Goal: Find specific page/section: Find specific page/section

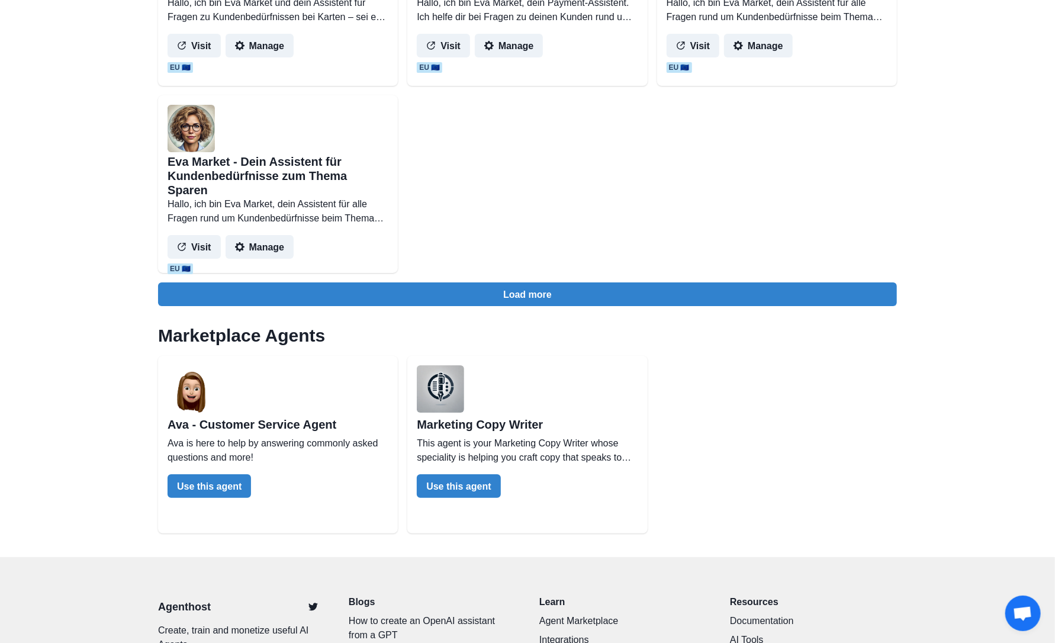
scroll to position [2593, 0]
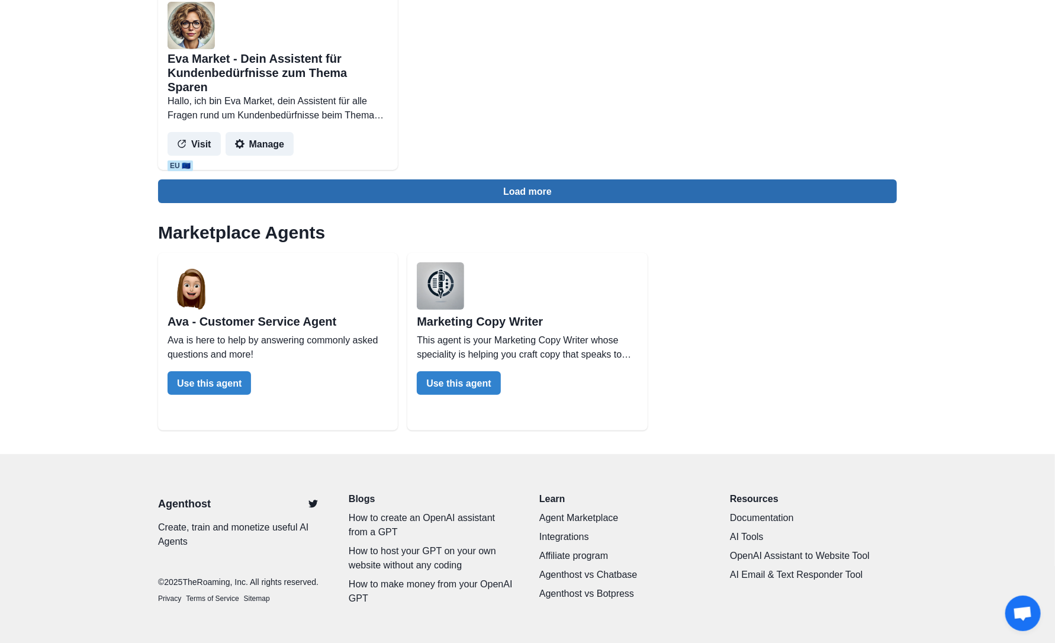
click at [516, 190] on button "Load more" at bounding box center [527, 191] width 739 height 24
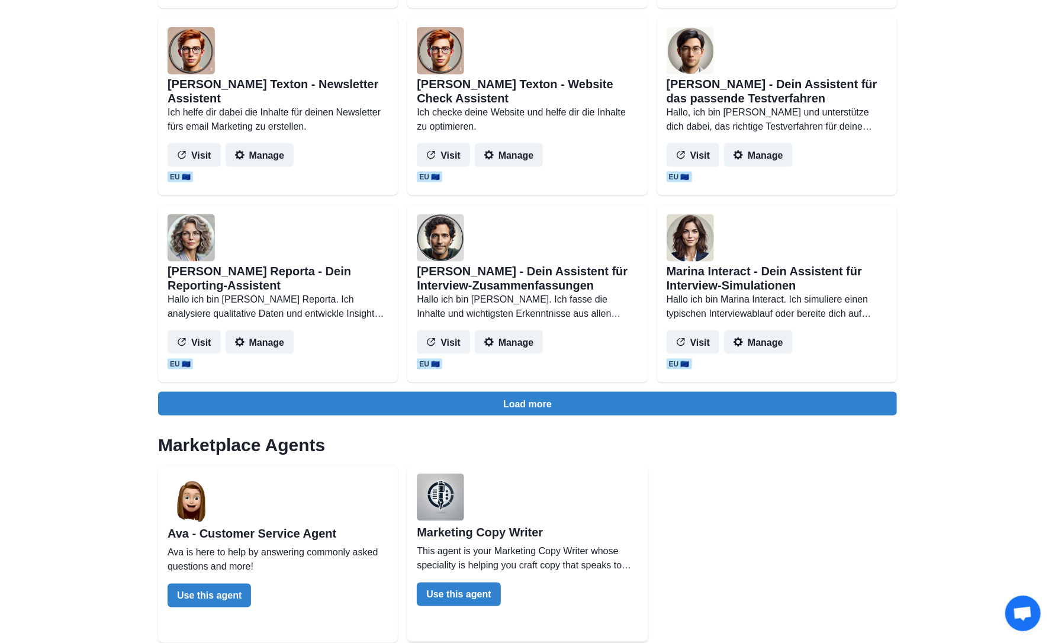
scroll to position [3658, 0]
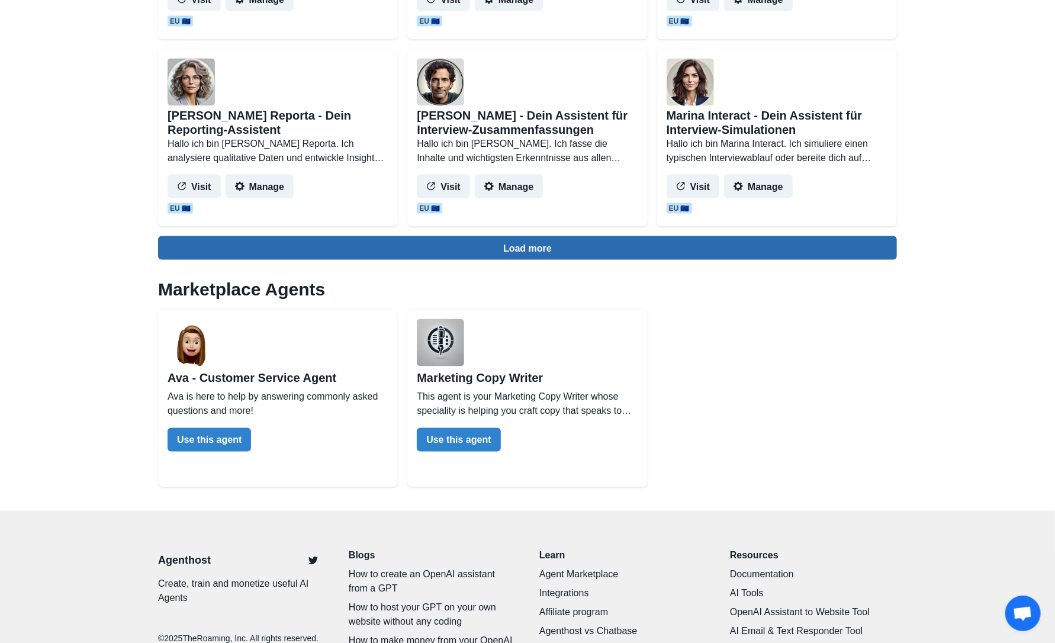
click at [542, 251] on button "Load more" at bounding box center [527, 248] width 739 height 24
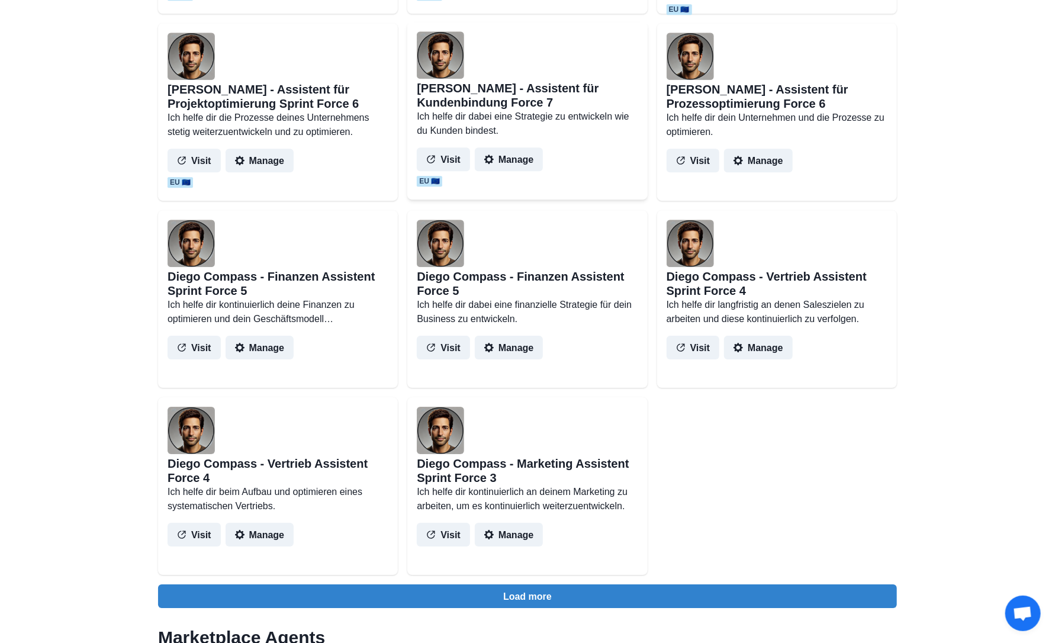
scroll to position [4783, 0]
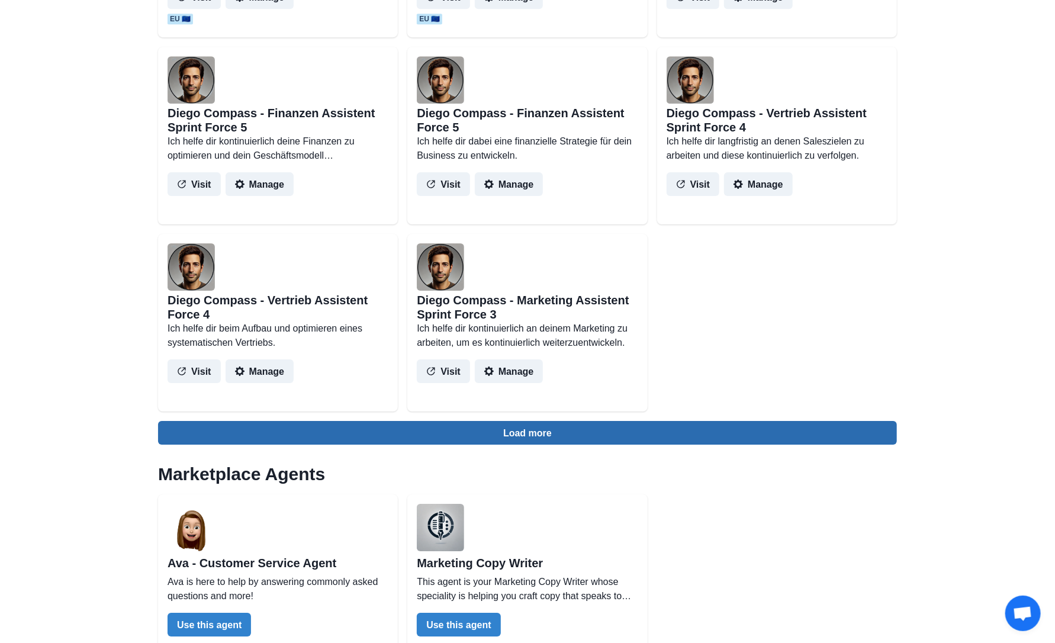
click at [568, 442] on button "Load more" at bounding box center [527, 433] width 739 height 24
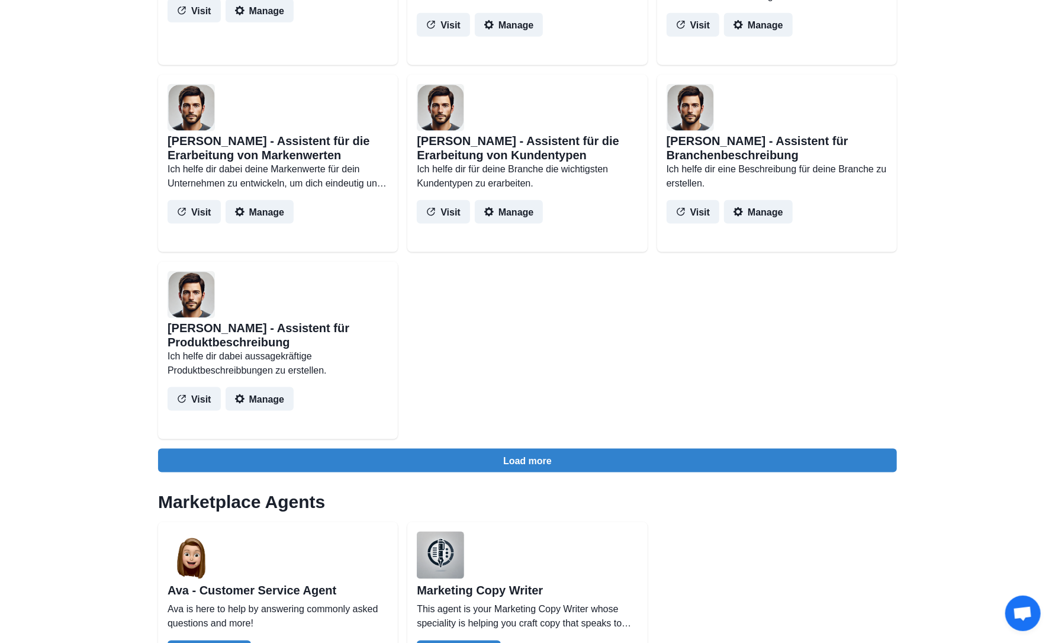
scroll to position [6203, 0]
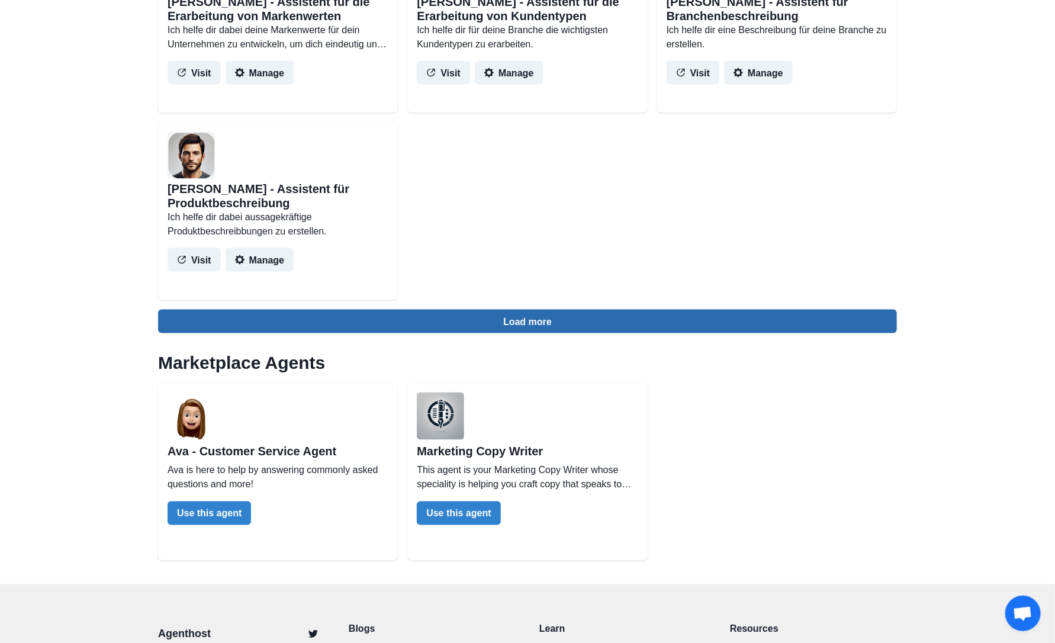
click at [559, 325] on button "Load more" at bounding box center [527, 322] width 739 height 24
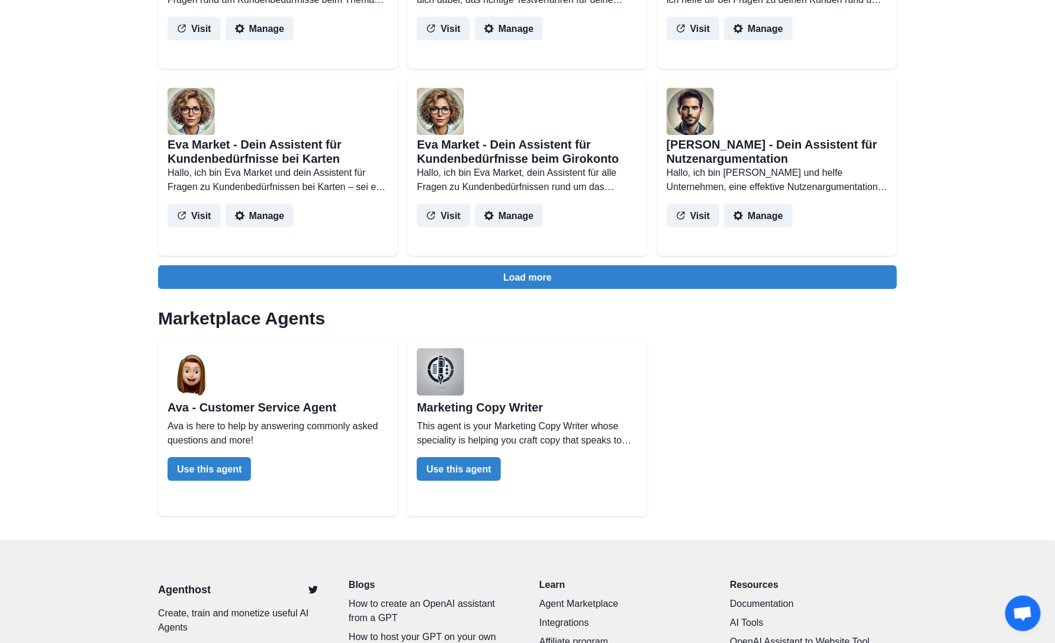
scroll to position [7456, 0]
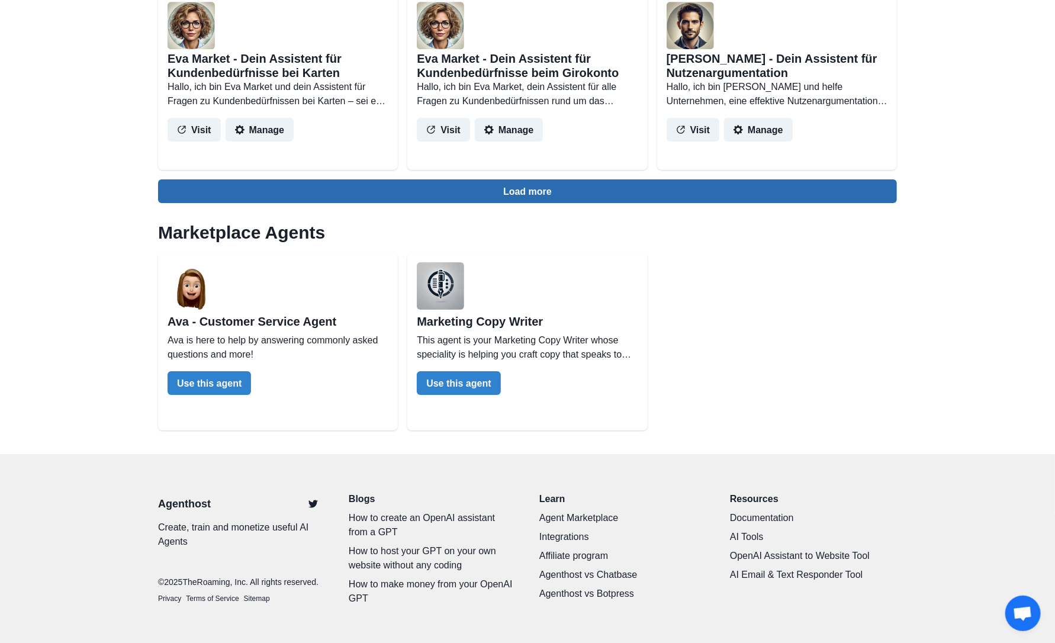
click at [532, 192] on button "Load more" at bounding box center [527, 191] width 739 height 24
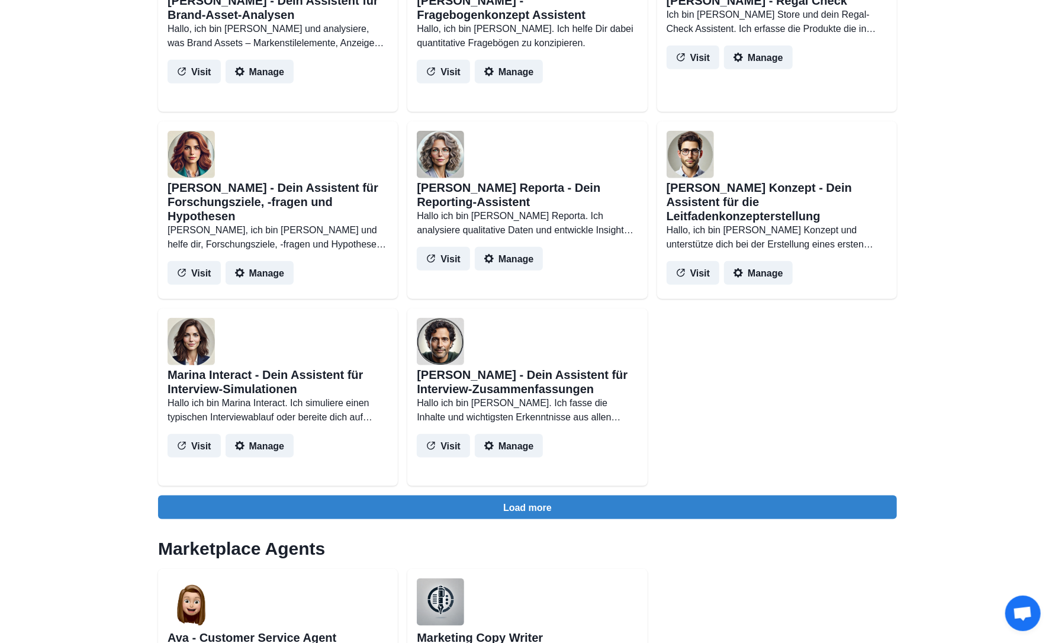
scroll to position [8462, 0]
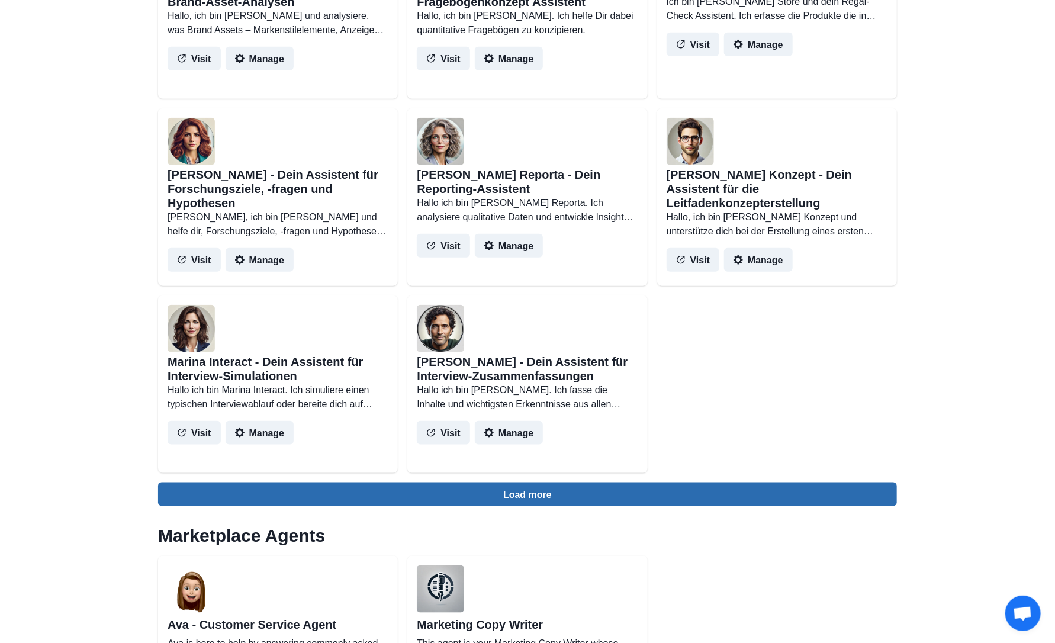
click at [552, 496] on button "Load more" at bounding box center [527, 494] width 739 height 24
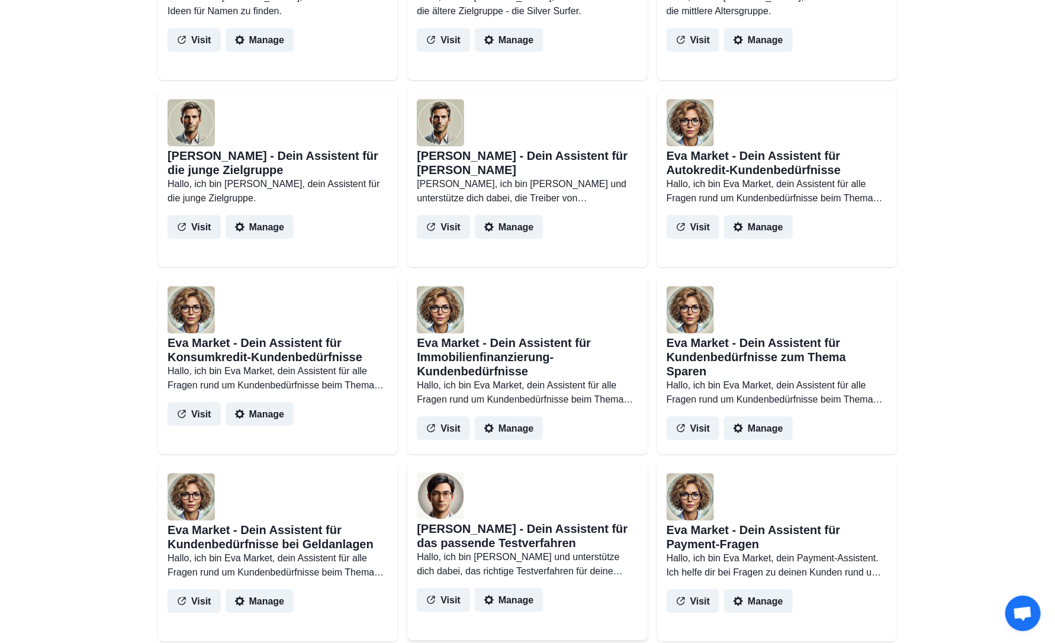
scroll to position [6738, 0]
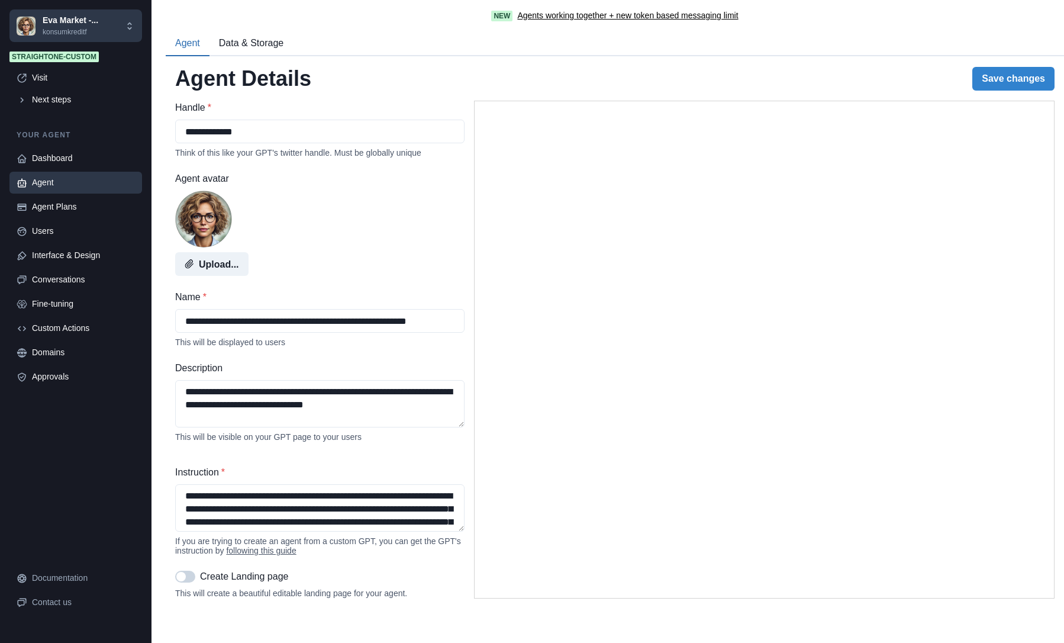
select select "********"
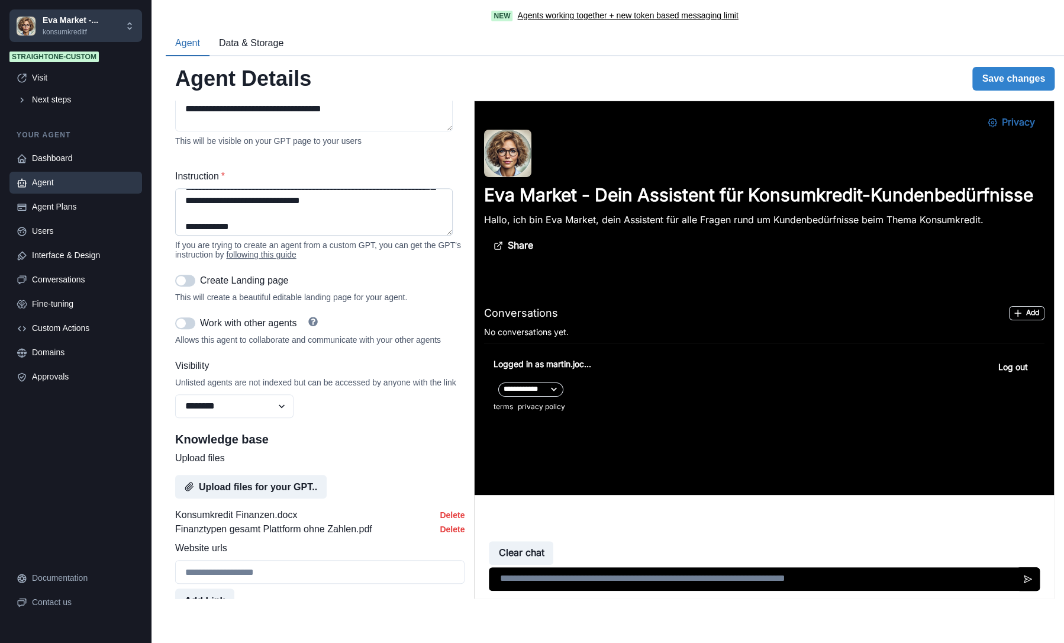
scroll to position [118, 0]
click at [47, 74] on div "Visit" at bounding box center [83, 78] width 103 height 12
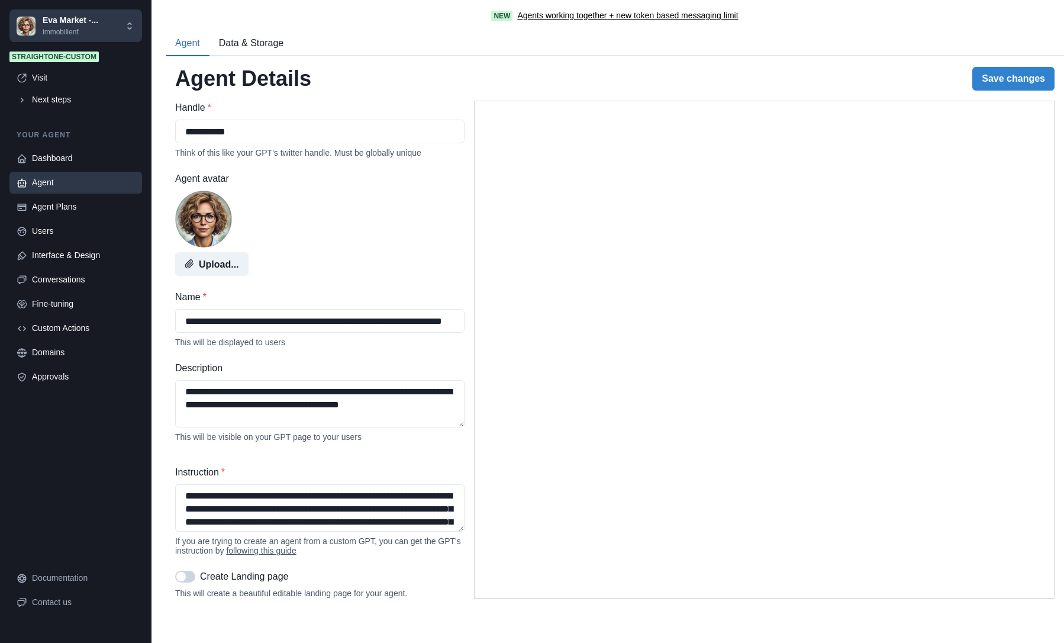
select select "********"
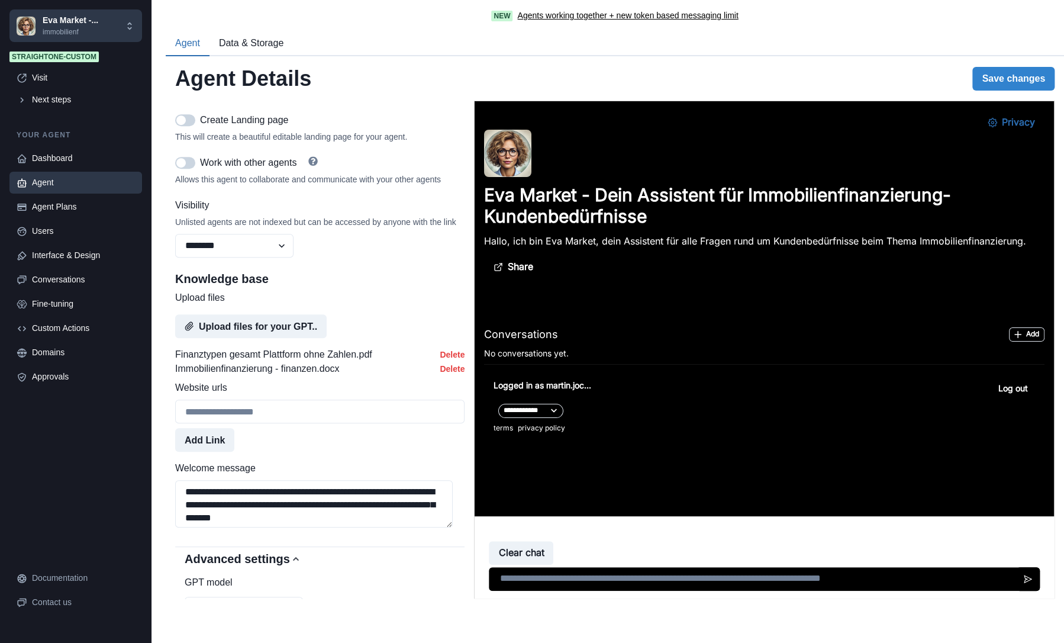
scroll to position [474, 0]
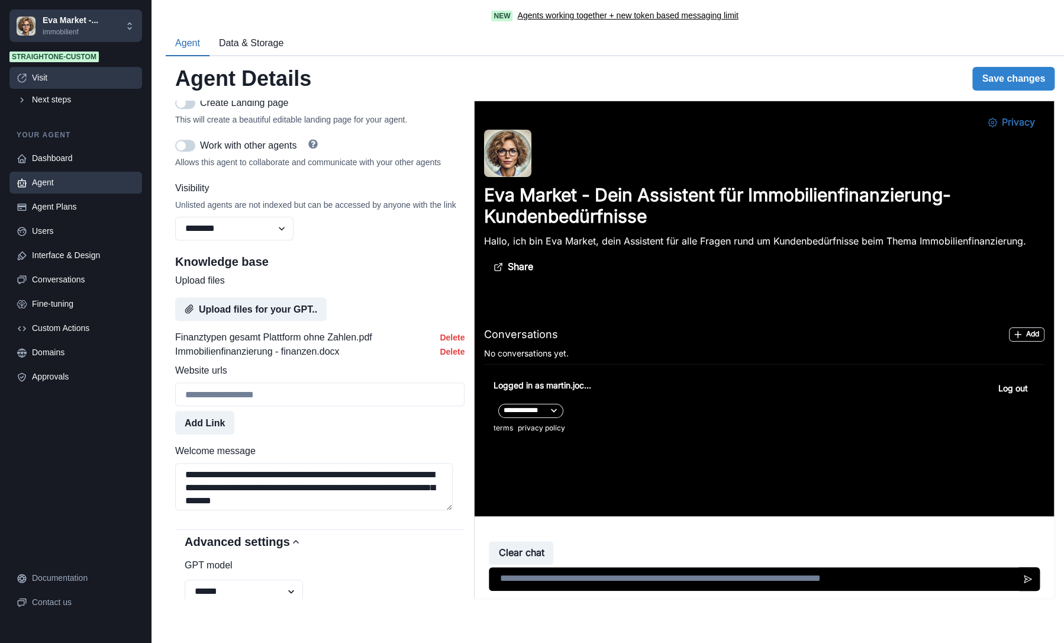
click at [54, 81] on div "Visit" at bounding box center [83, 78] width 103 height 12
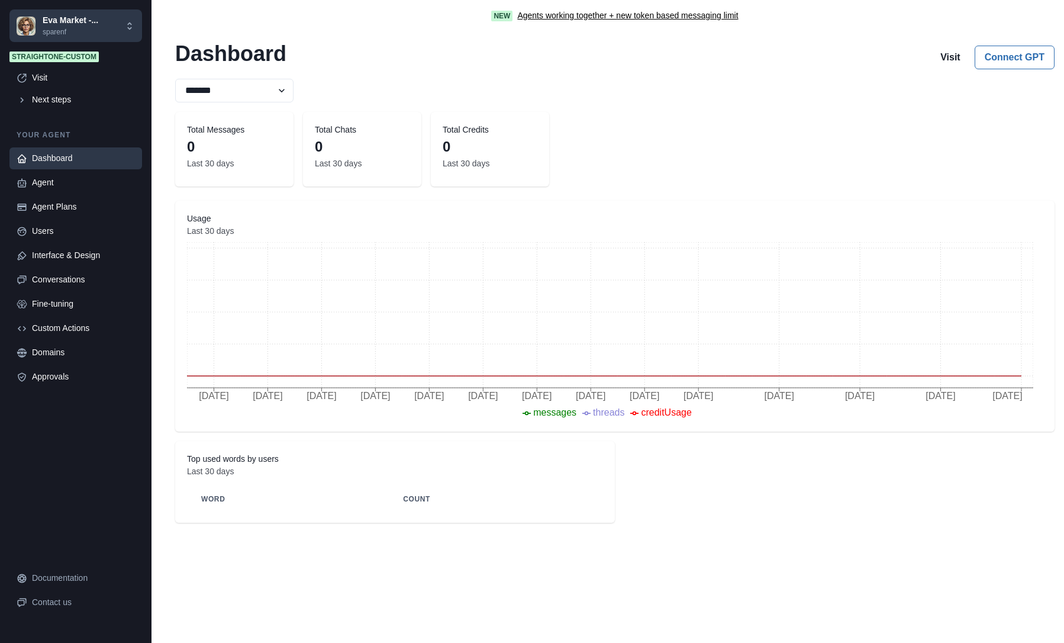
select select "********"
click at [48, 181] on div "Agent" at bounding box center [83, 182] width 103 height 12
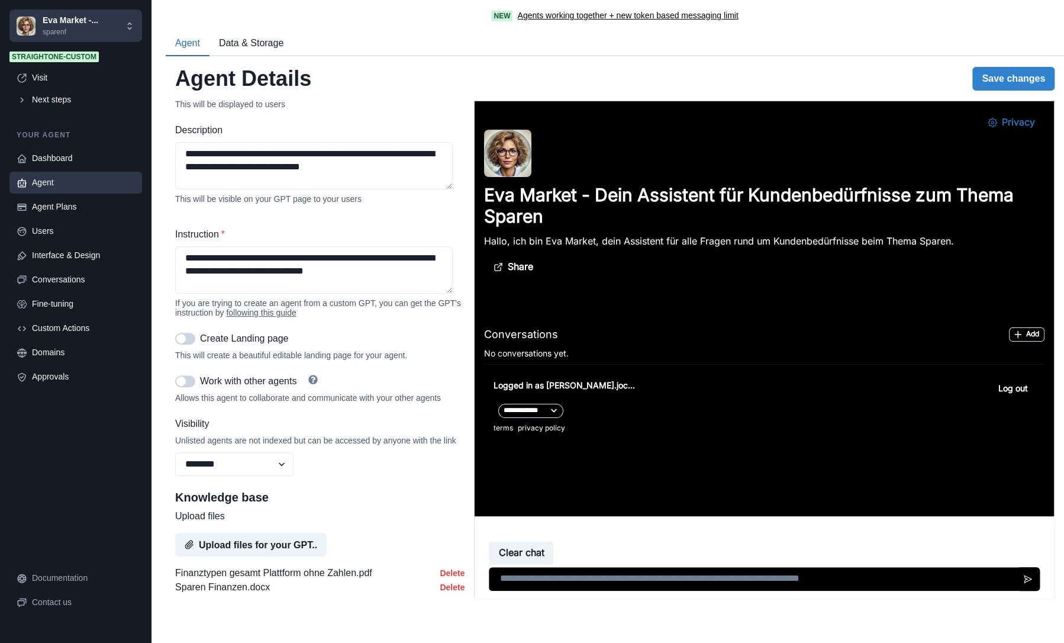
scroll to position [296, 0]
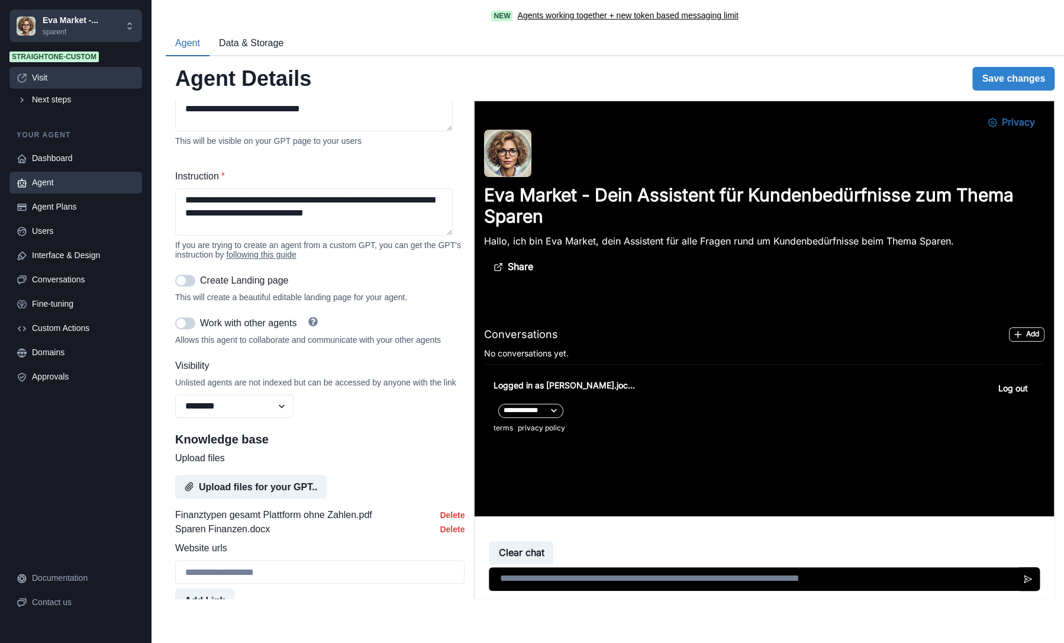
click at [64, 75] on div "Visit" at bounding box center [83, 78] width 103 height 12
